Goal: Task Accomplishment & Management: Manage account settings

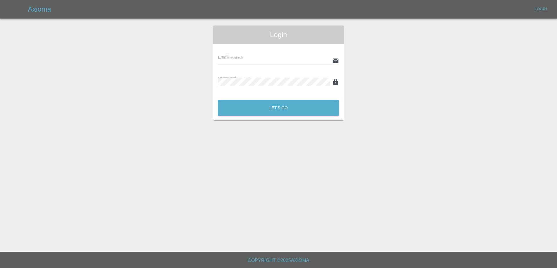
click at [290, 53] on div "Email (required)" at bounding box center [278, 57] width 121 height 16
click at [271, 60] on input "text" at bounding box center [274, 61] width 112 height 8
type input "[EMAIL_ADDRESS][DOMAIN_NAME]"
click at [218, 100] on button "Let's Go" at bounding box center [278, 108] width 121 height 16
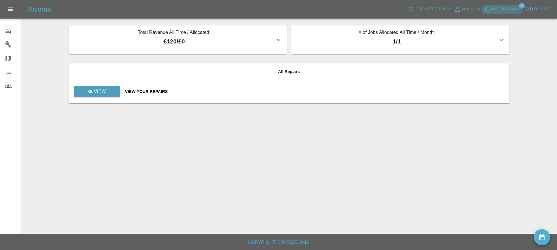
click at [501, 6] on span "Notifications" at bounding box center [505, 9] width 30 height 7
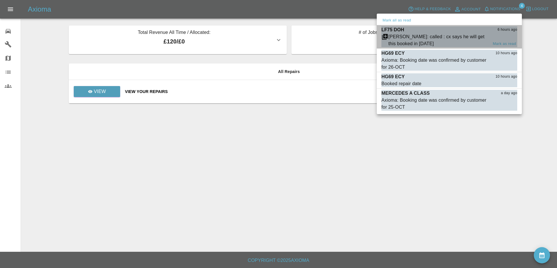
click at [423, 42] on div "[PERSON_NAME]: called : cx says he will get this booked in [DATE]" at bounding box center [438, 40] width 100 height 14
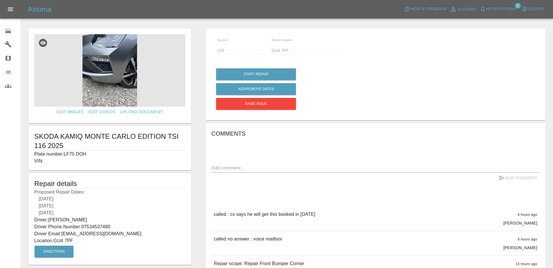
click at [115, 86] on img at bounding box center [109, 70] width 151 height 73
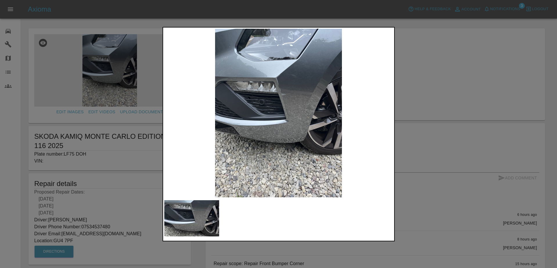
click at [443, 160] on div at bounding box center [278, 134] width 557 height 268
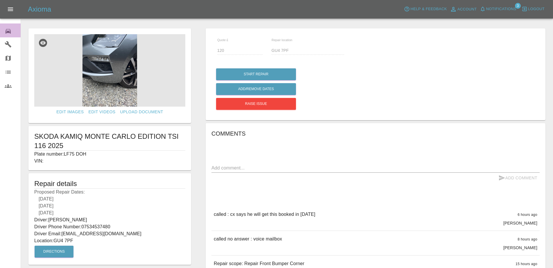
click at [8, 31] on icon at bounding box center [8, 31] width 5 height 5
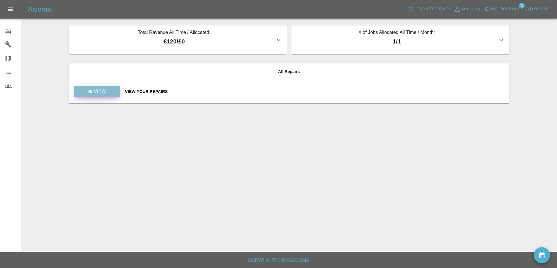
click at [103, 93] on p "View" at bounding box center [100, 91] width 12 height 7
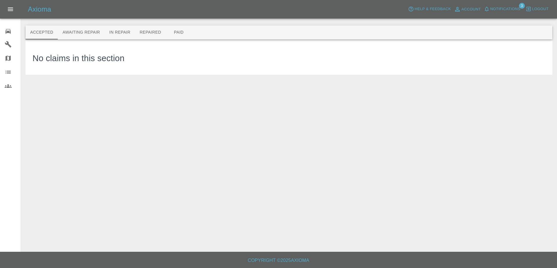
click at [86, 34] on button "Awaiting Repair" at bounding box center [81, 33] width 47 height 14
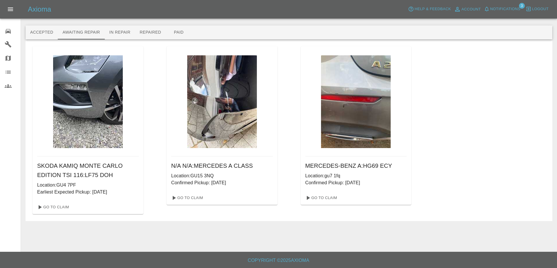
click at [213, 102] on img at bounding box center [222, 101] width 70 height 93
click at [190, 200] on link "Go To Claim" at bounding box center [187, 198] width 36 height 9
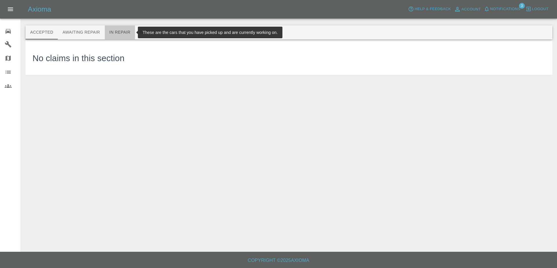
click at [114, 30] on button "In Repair" at bounding box center [120, 33] width 30 height 14
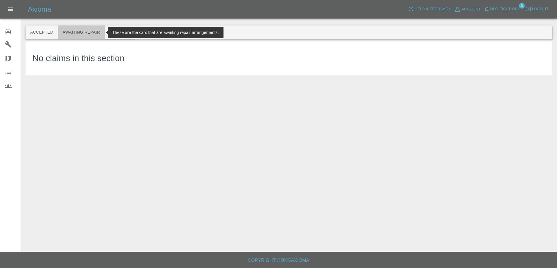
click at [84, 30] on button "Awaiting Repair" at bounding box center [81, 33] width 47 height 14
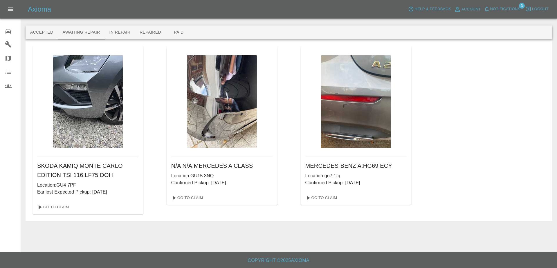
click at [347, 106] on img at bounding box center [356, 101] width 70 height 93
click at [328, 195] on link "Go To Claim" at bounding box center [321, 198] width 36 height 9
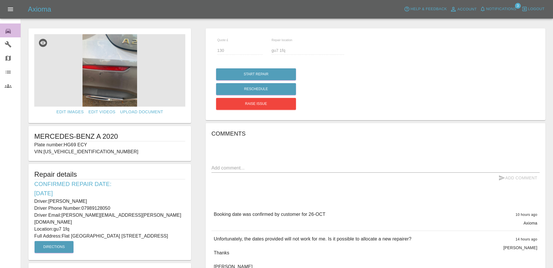
click at [6, 32] on icon at bounding box center [8, 31] width 5 height 5
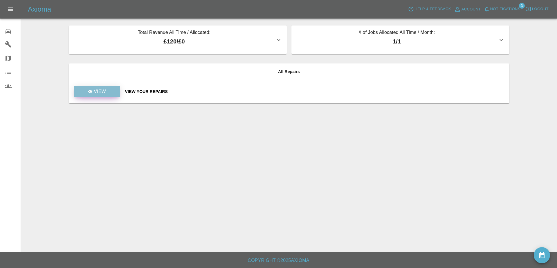
click at [95, 95] on p "View" at bounding box center [100, 91] width 12 height 7
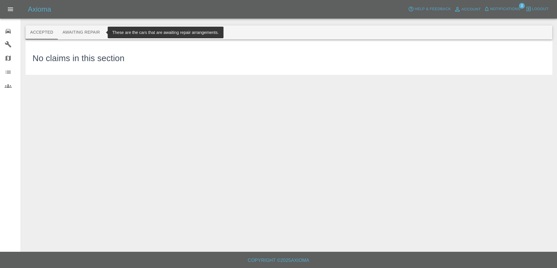
click at [75, 35] on button "Awaiting Repair" at bounding box center [81, 33] width 47 height 14
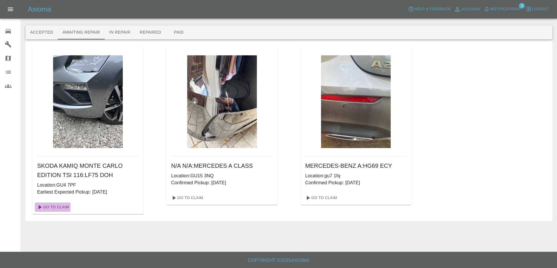
click at [61, 205] on link "Go To Claim" at bounding box center [53, 207] width 36 height 9
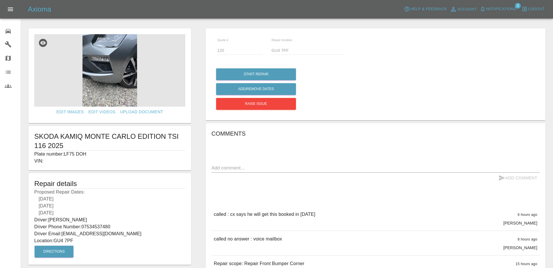
click at [6, 62] on link "Map" at bounding box center [10, 58] width 21 height 14
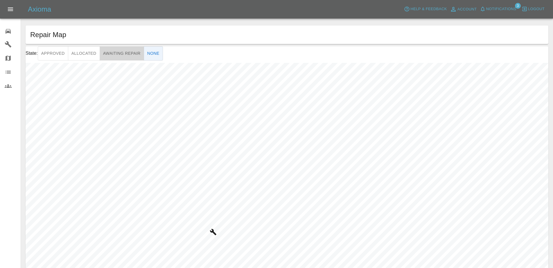
click at [109, 55] on button "Awaiting Repair" at bounding box center [122, 53] width 44 height 14
click at [240, 186] on link "HG69 ECY" at bounding box center [241, 181] width 22 height 14
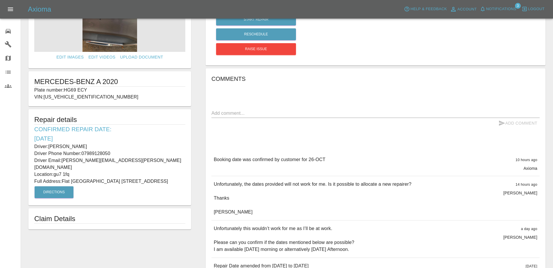
scroll to position [58, 0]
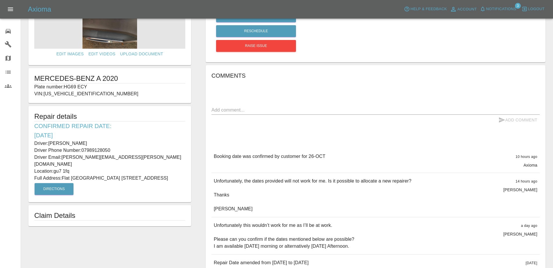
click at [256, 111] on textarea at bounding box center [375, 110] width 328 height 7
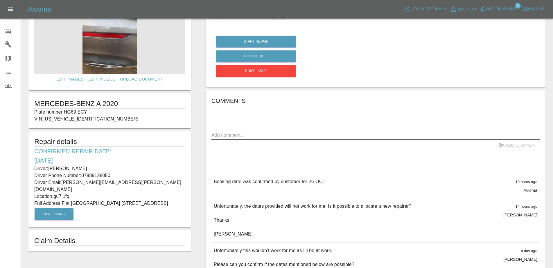
scroll to position [29, 0]
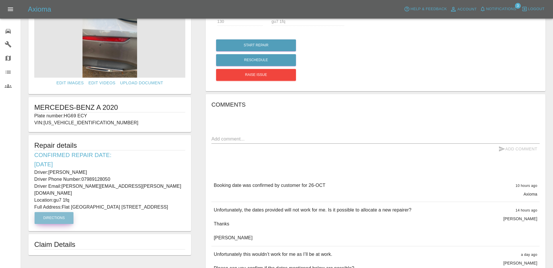
click at [60, 212] on button "Directions" at bounding box center [54, 218] width 39 height 12
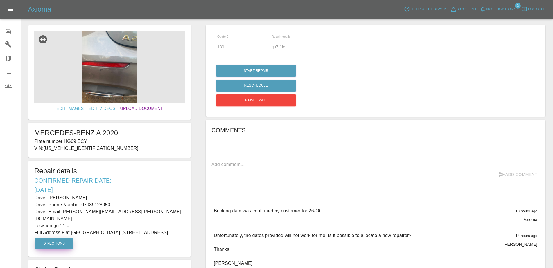
scroll to position [0, 0]
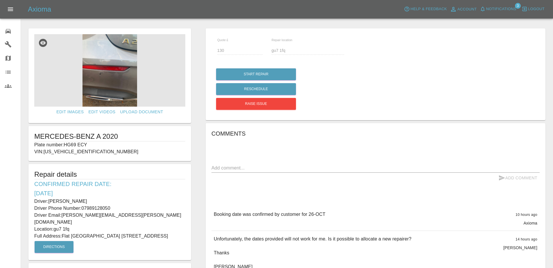
click at [95, 71] on img at bounding box center [109, 70] width 151 height 73
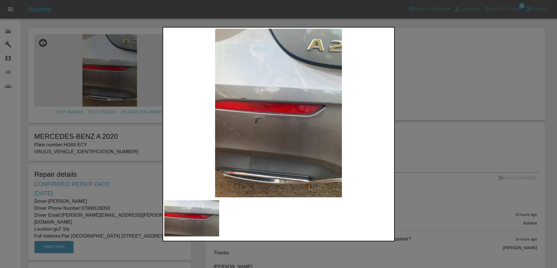
click at [447, 201] on div at bounding box center [278, 134] width 557 height 268
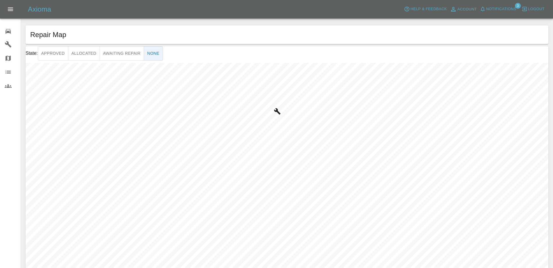
click at [299, 62] on div "State: Approved Allocated Awaiting Repair None © Mapbox © OpenStreetMap Improve…" at bounding box center [287, 161] width 522 height 231
click at [129, 53] on button "Awaiting Repair" at bounding box center [122, 53] width 44 height 14
click at [248, 126] on icon "Map marker" at bounding box center [248, 123] width 5 height 6
click at [247, 106] on p "MERCEDES A CLASS" at bounding box center [249, 107] width 40 height 7
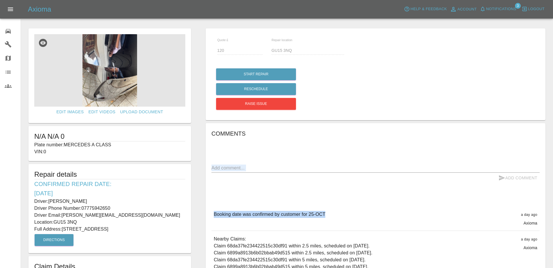
drag, startPoint x: 332, startPoint y: 213, endPoint x: 298, endPoint y: 168, distance: 56.1
click at [291, 168] on div "Comments x Add Comment Booking date was confirmed by customer for 25-OCT a day …" at bounding box center [375, 222] width 328 height 187
click at [363, 169] on textarea at bounding box center [375, 168] width 328 height 7
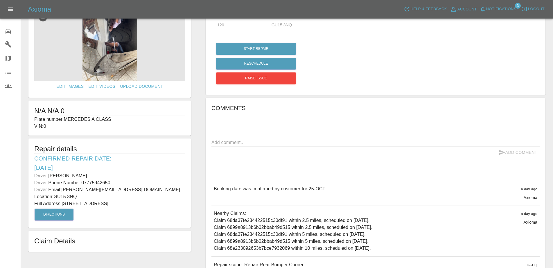
scroll to position [29, 0]
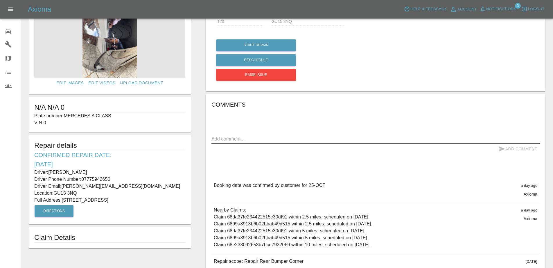
click at [250, 141] on textarea at bounding box center [375, 139] width 328 height 7
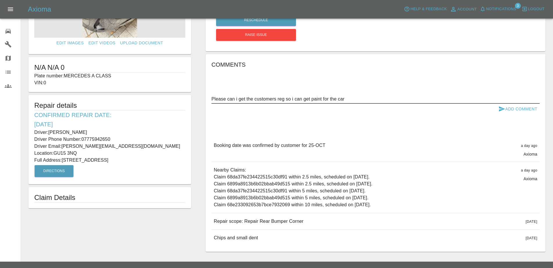
scroll to position [80, 0]
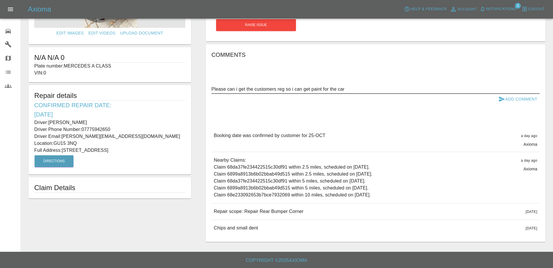
type textarea "Please can i get the customers reg so i can get paint for the car"
click at [518, 102] on button "Add Comment" at bounding box center [518, 99] width 44 height 11
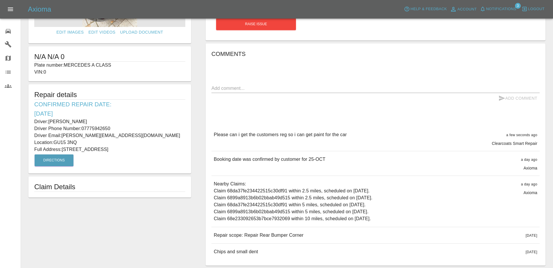
click at [6, 32] on icon at bounding box center [8, 31] width 5 height 5
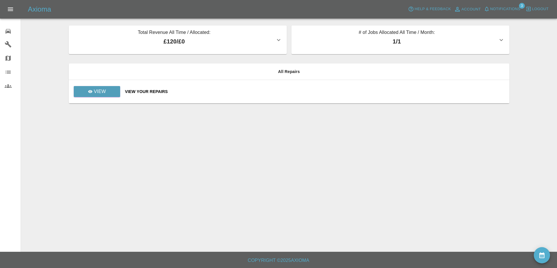
click at [506, 10] on span "Notifications" at bounding box center [505, 9] width 30 height 7
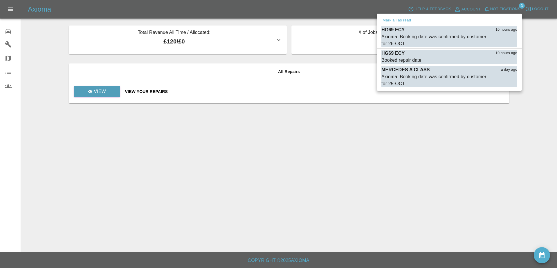
click at [361, 174] on div at bounding box center [278, 134] width 557 height 268
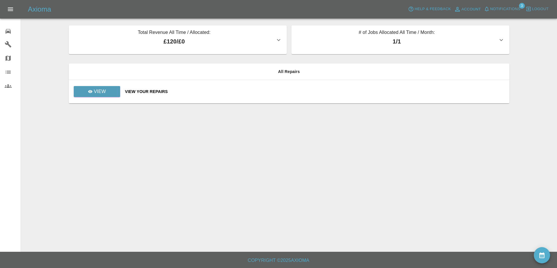
click at [197, 42] on p "£120 / £0" at bounding box center [174, 41] width 202 height 9
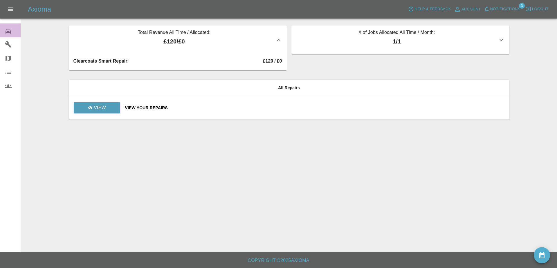
click at [10, 31] on icon at bounding box center [8, 31] width 5 height 5
click at [8, 48] on link "Garages" at bounding box center [10, 44] width 21 height 14
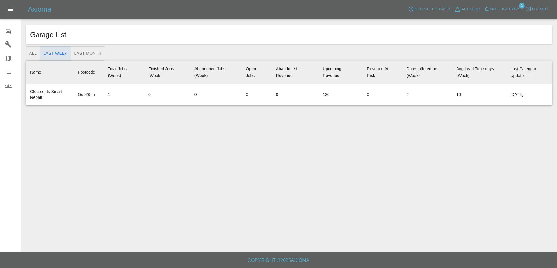
click at [10, 57] on icon at bounding box center [8, 58] width 5 height 5
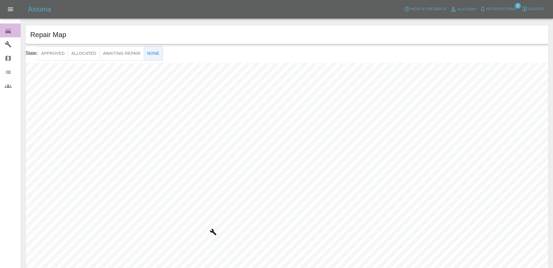
click at [4, 35] on link "0 Repair home" at bounding box center [10, 31] width 21 height 14
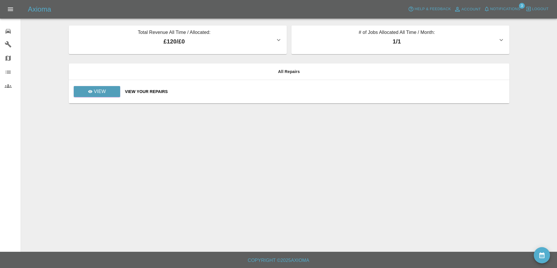
click at [104, 82] on td "View" at bounding box center [95, 92] width 52 height 24
click at [96, 91] on p "View" at bounding box center [100, 91] width 12 height 7
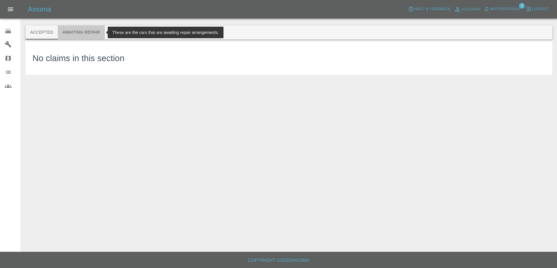
drag, startPoint x: 75, startPoint y: 30, endPoint x: 77, endPoint y: 33, distance: 3.6
click at [77, 32] on button "Awaiting Repair" at bounding box center [81, 33] width 47 height 14
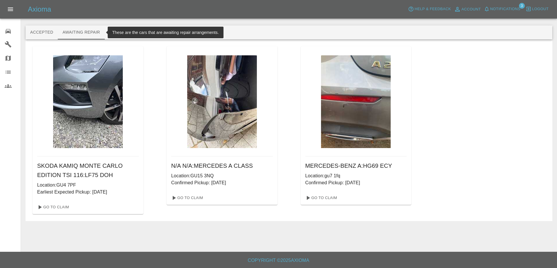
click at [58, 26] on button "Awaiting Repair" at bounding box center [81, 33] width 47 height 14
click at [5, 86] on icon at bounding box center [8, 86] width 7 height 7
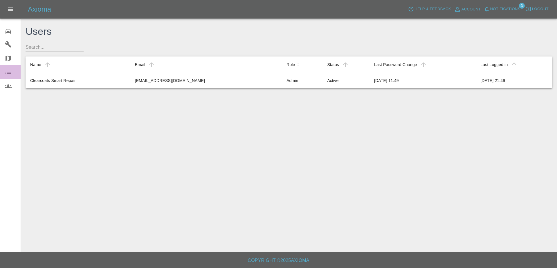
click at [8, 76] on link "Organization" at bounding box center [10, 72] width 21 height 14
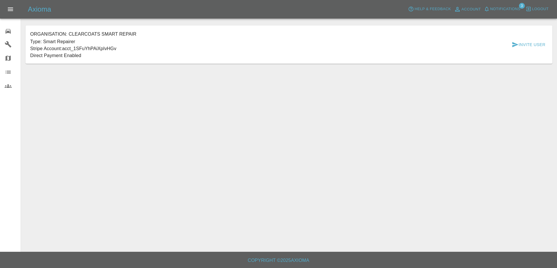
click at [5, 55] on icon at bounding box center [8, 58] width 7 height 7
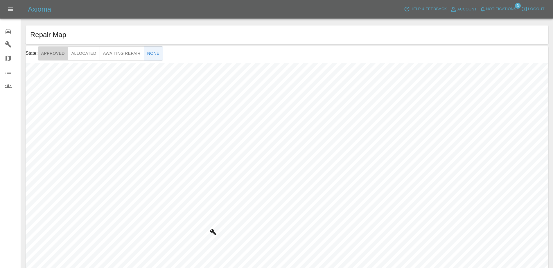
click at [54, 57] on button "Approved" at bounding box center [53, 53] width 30 height 14
click at [86, 55] on button "Allocated" at bounding box center [84, 53] width 32 height 14
click at [122, 54] on button "Awaiting Repair" at bounding box center [122, 53] width 44 height 14
click at [64, 59] on button "Approved" at bounding box center [53, 53] width 30 height 14
